Goal: Browse casually: Explore the website without a specific task or goal

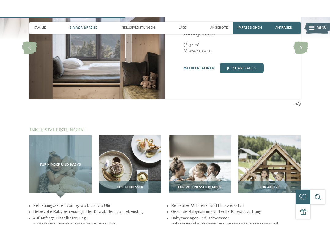
scroll to position [666, 0]
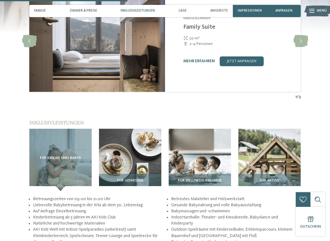
click at [137, 179] on span "Für Genießer" at bounding box center [130, 181] width 26 height 4
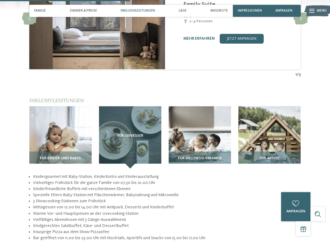
scroll to position [690, 0]
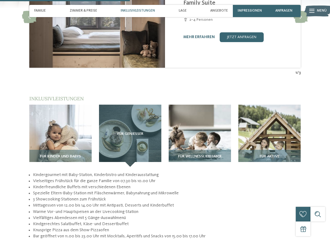
click at [137, 132] on div "Für Genießer" at bounding box center [130, 136] width 62 height 62
click at [137, 146] on div "Für Genießer" at bounding box center [130, 136] width 62 height 62
click at [84, 155] on h3 "Für Kinder und Babys" at bounding box center [60, 157] width 57 height 4
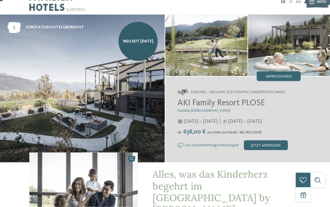
scroll to position [0, 0]
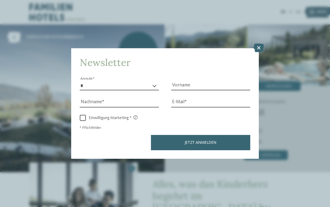
click at [255, 44] on icon at bounding box center [259, 48] width 10 height 9
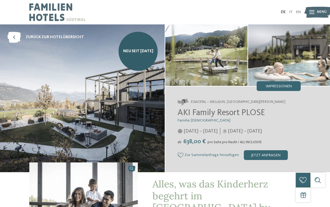
click at [271, 88] on span "Impressionen" at bounding box center [279, 87] width 26 height 4
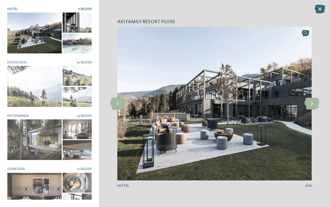
click at [304, 105] on icon at bounding box center [311, 104] width 15 height 12
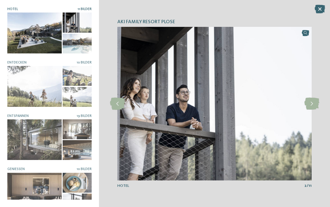
click at [309, 107] on icon at bounding box center [311, 104] width 15 height 12
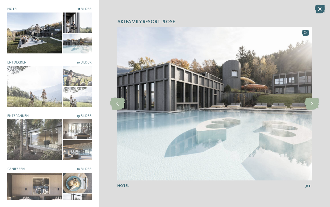
click at [310, 107] on icon at bounding box center [311, 104] width 15 height 12
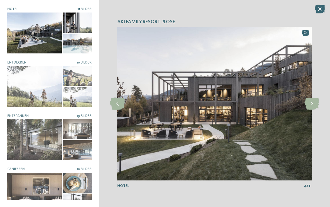
click at [311, 109] on icon at bounding box center [311, 104] width 15 height 12
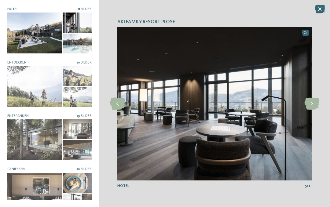
click at [310, 108] on icon at bounding box center [311, 104] width 15 height 12
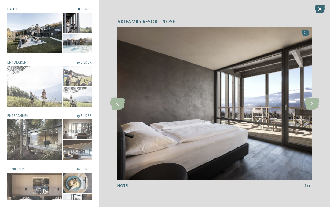
click at [311, 111] on img at bounding box center [214, 104] width 194 height 154
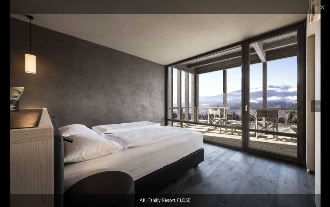
click at [313, 108] on div at bounding box center [317, 107] width 13 height 12
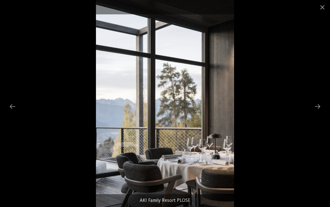
click at [315, 111] on div at bounding box center [317, 107] width 13 height 12
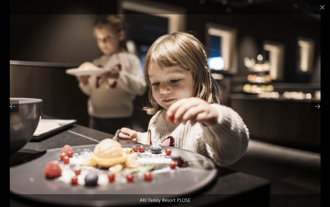
click at [311, 106] on div at bounding box center [317, 107] width 13 height 12
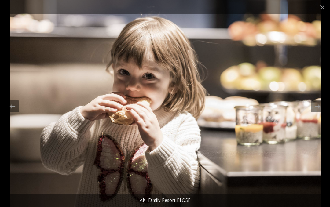
click at [311, 106] on div at bounding box center [317, 107] width 13 height 12
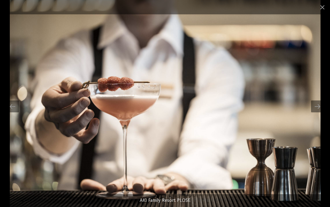
click at [312, 106] on div at bounding box center [317, 107] width 13 height 12
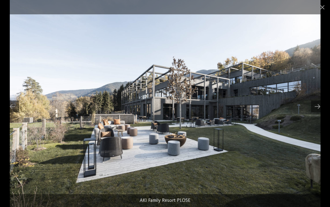
click at [313, 108] on div at bounding box center [317, 107] width 13 height 12
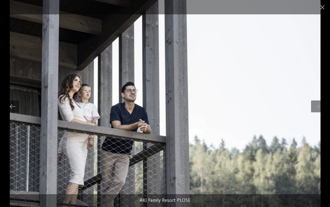
click at [313, 109] on div at bounding box center [317, 107] width 13 height 12
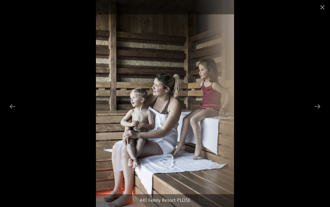
click at [318, 107] on div at bounding box center [317, 107] width 13 height 12
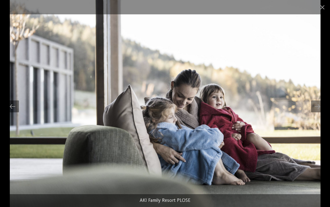
click at [320, 109] on div at bounding box center [317, 107] width 13 height 12
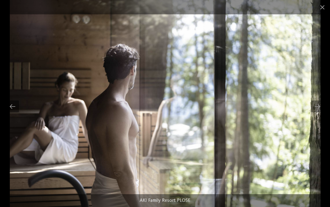
click at [321, 104] on div at bounding box center [317, 107] width 13 height 12
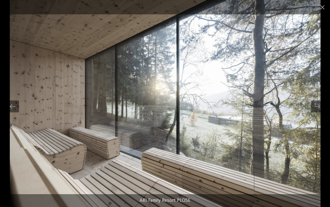
click at [311, 108] on div at bounding box center [317, 107] width 13 height 12
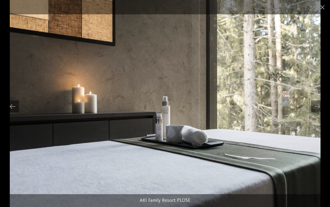
click at [314, 112] on div at bounding box center [317, 107] width 13 height 12
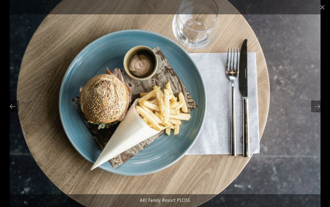
click at [317, 110] on div at bounding box center [317, 107] width 13 height 12
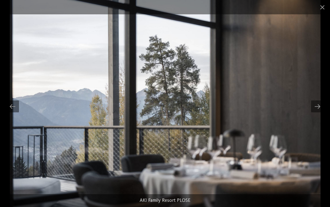
click at [315, 107] on div at bounding box center [317, 107] width 13 height 12
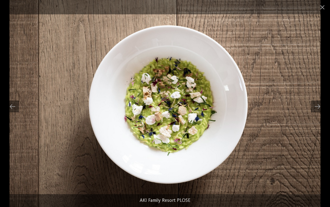
click at [314, 105] on div at bounding box center [317, 107] width 13 height 12
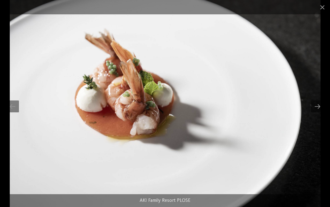
click at [317, 108] on div at bounding box center [317, 107] width 13 height 12
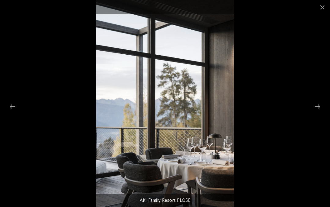
click at [320, 111] on div at bounding box center [317, 107] width 13 height 12
